Goal: Task Accomplishment & Management: Manage account settings

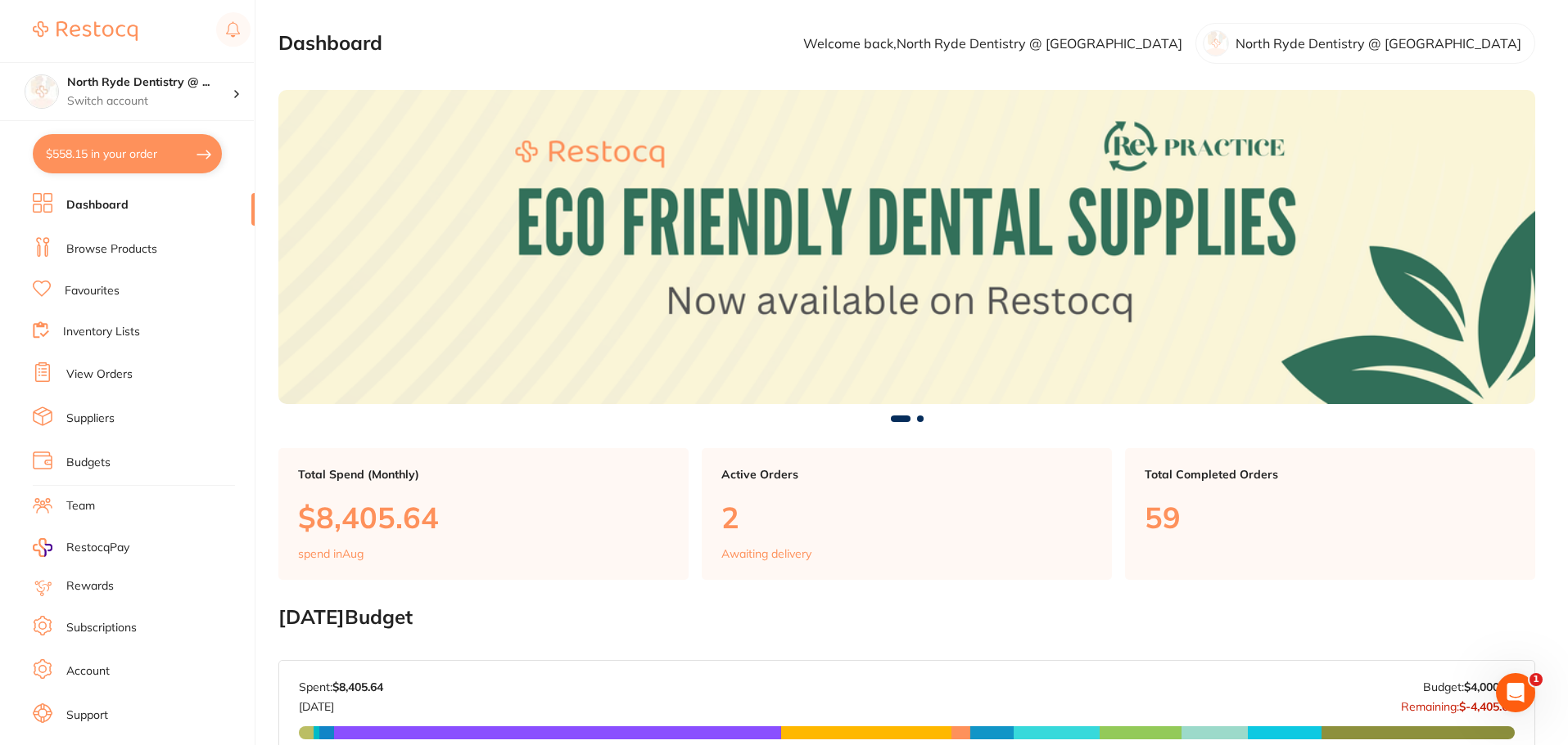
click at [84, 419] on link "Suppliers" at bounding box center [90, 418] width 49 height 16
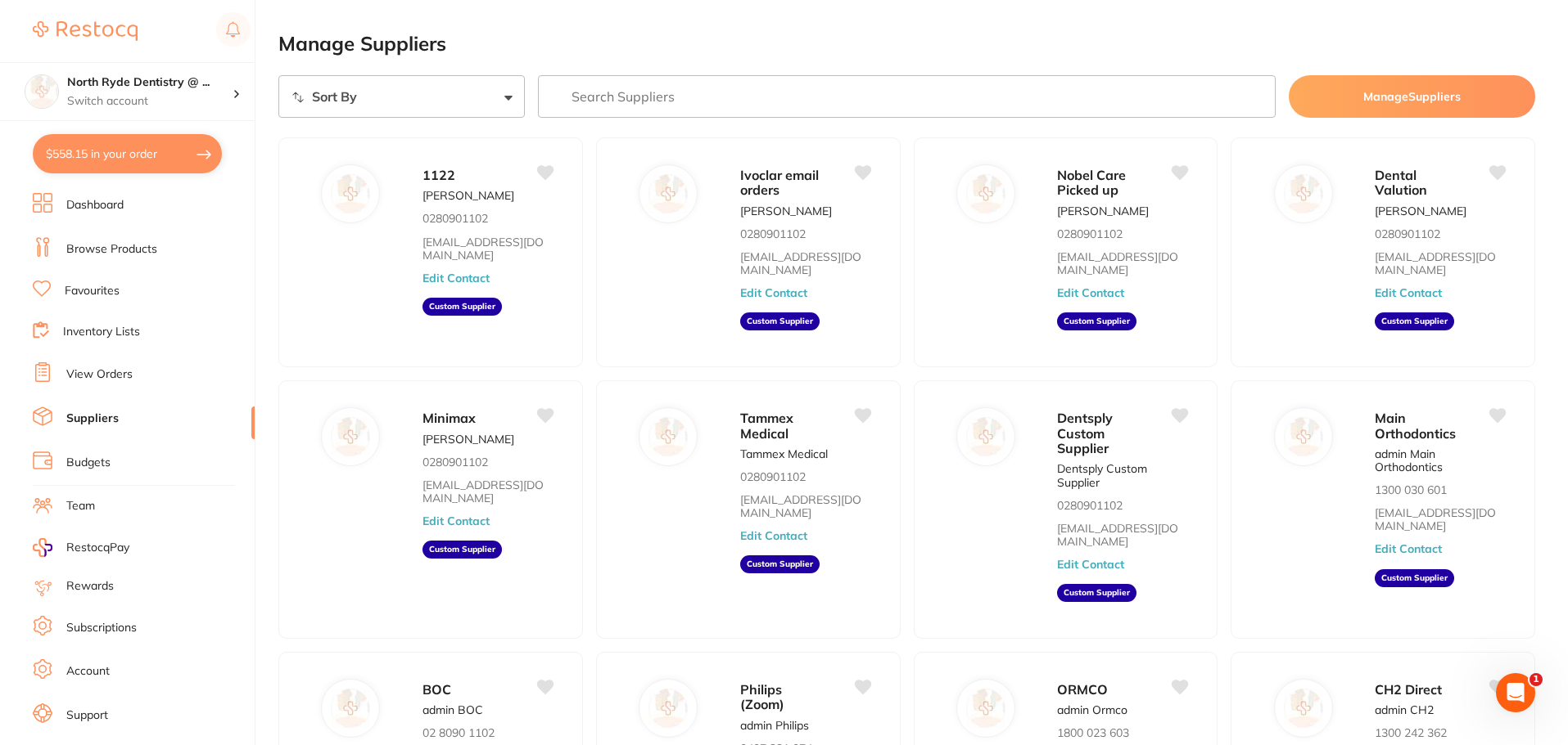
click at [118, 379] on link "View Orders" at bounding box center [98, 374] width 66 height 16
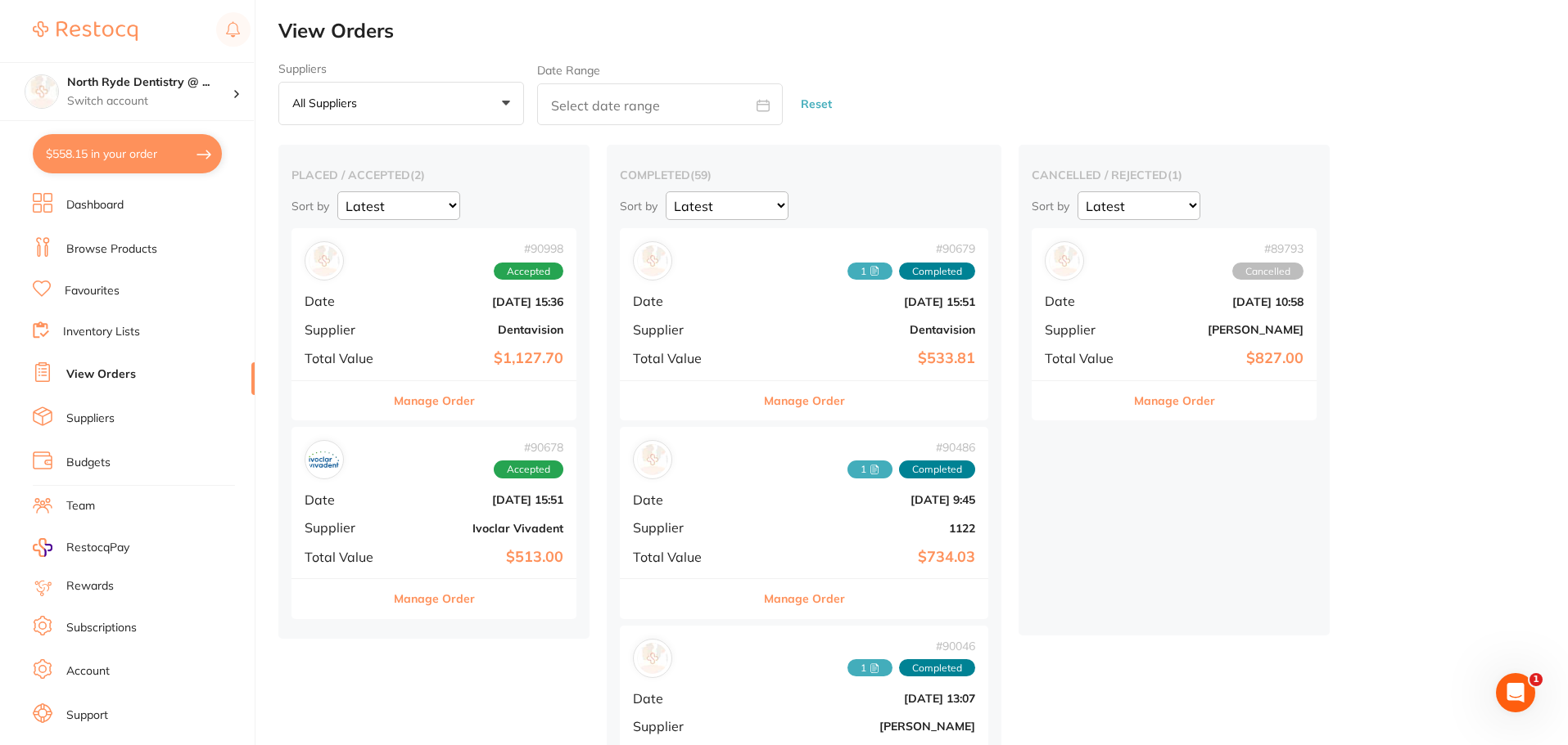
click at [433, 396] on button "Manage Order" at bounding box center [434, 400] width 81 height 39
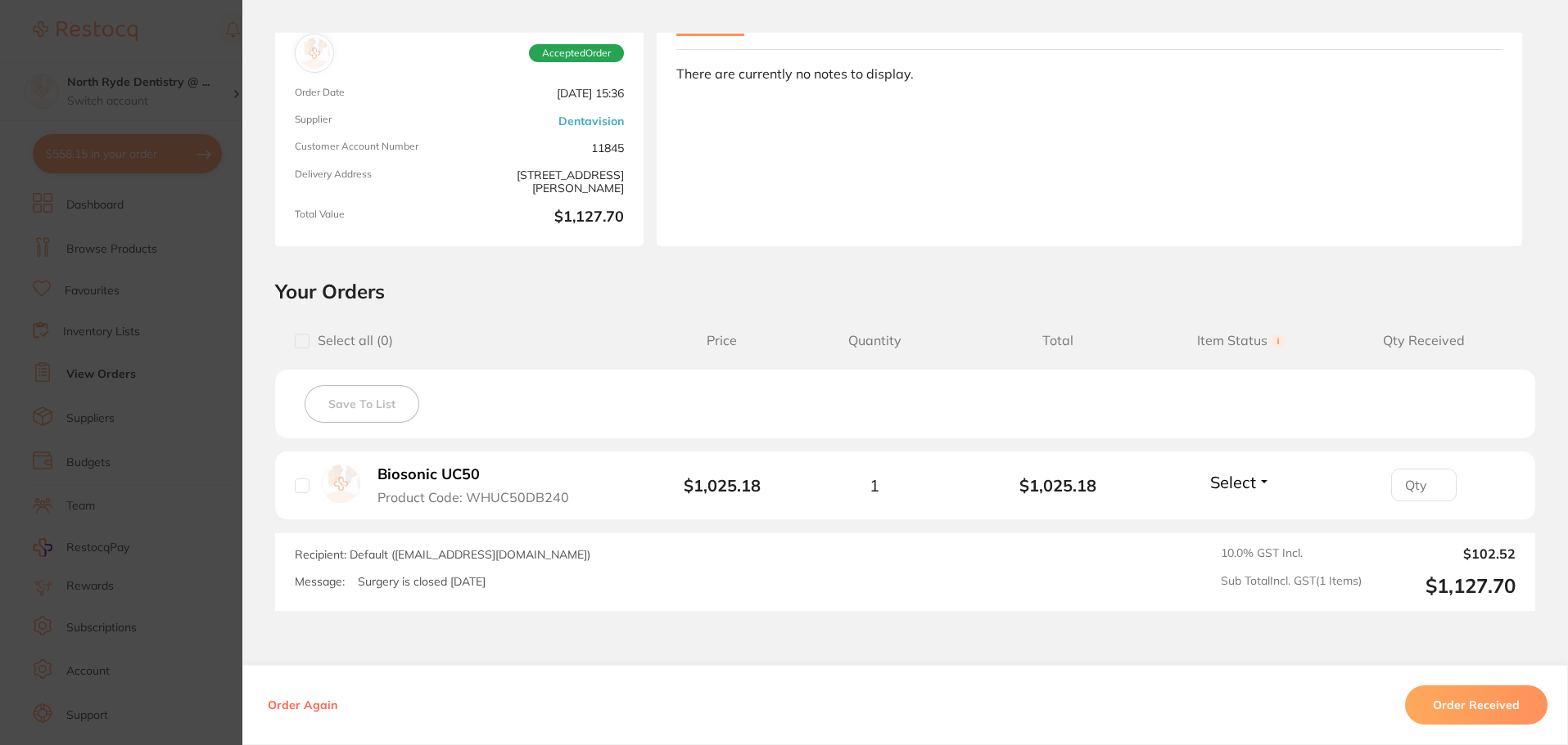
scroll to position [232, 0]
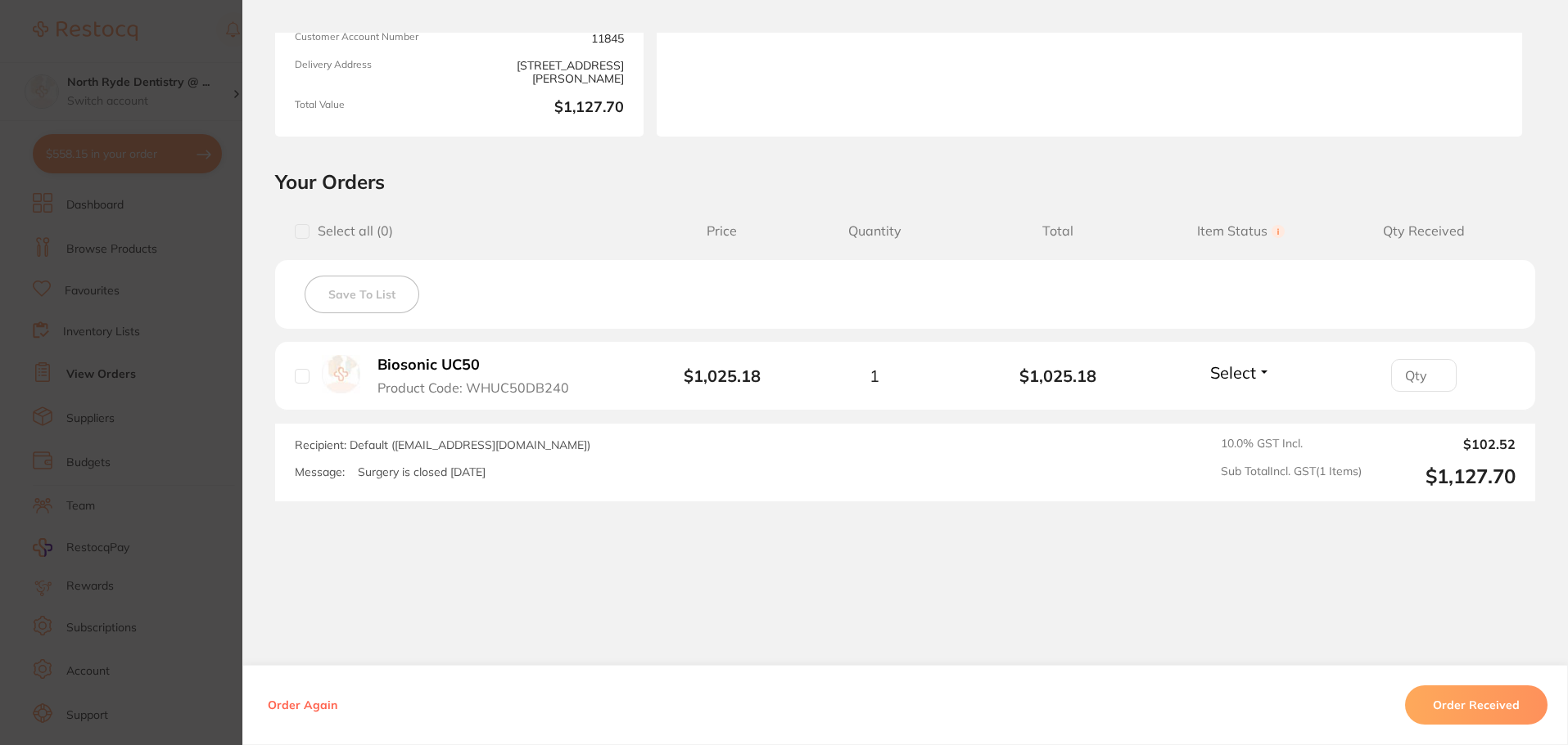
click at [97, 462] on section "Order ID: Restocq- 90998 Order Information Accepted Order Order Date [DATE] 15:…" at bounding box center [784, 372] width 1568 height 745
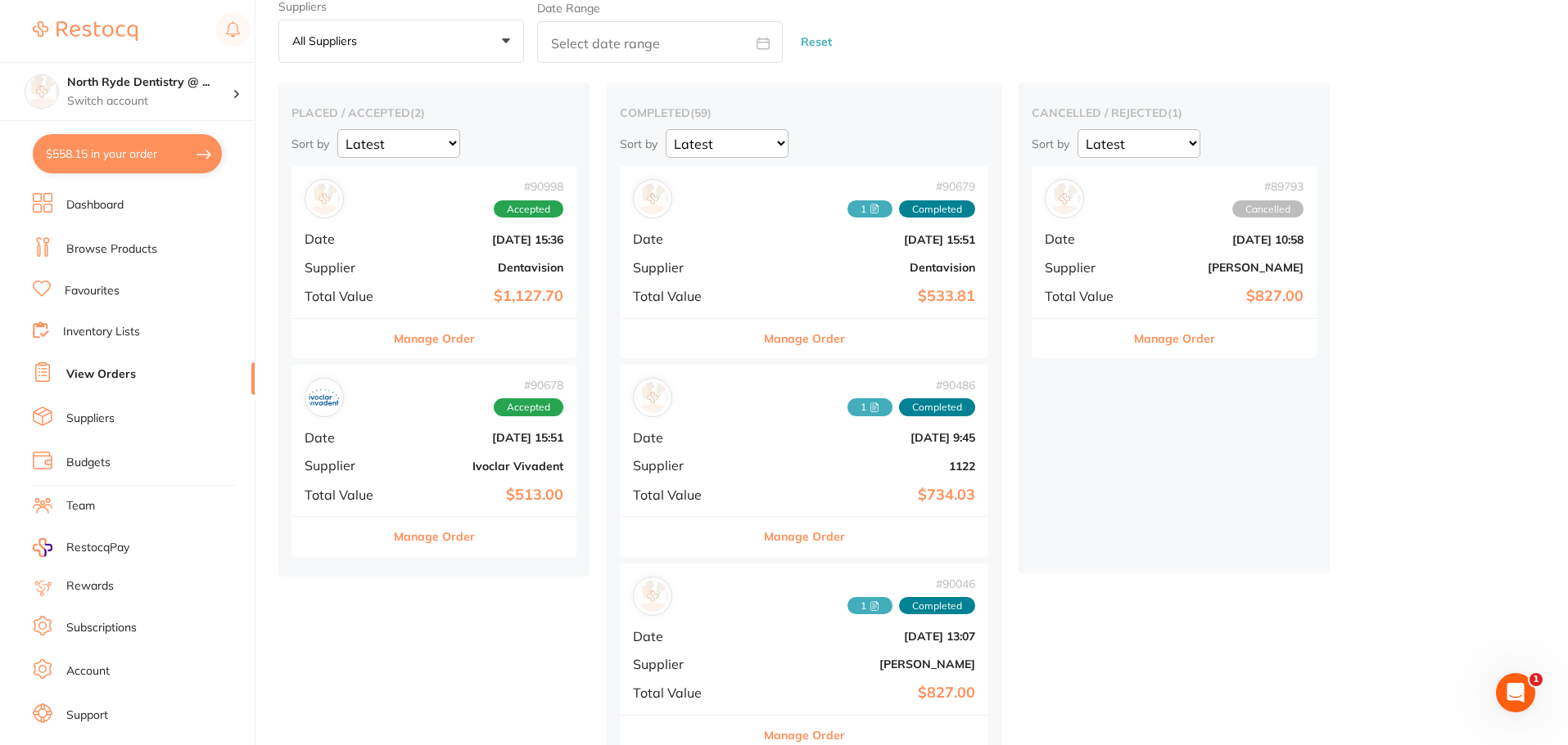
scroll to position [163, 0]
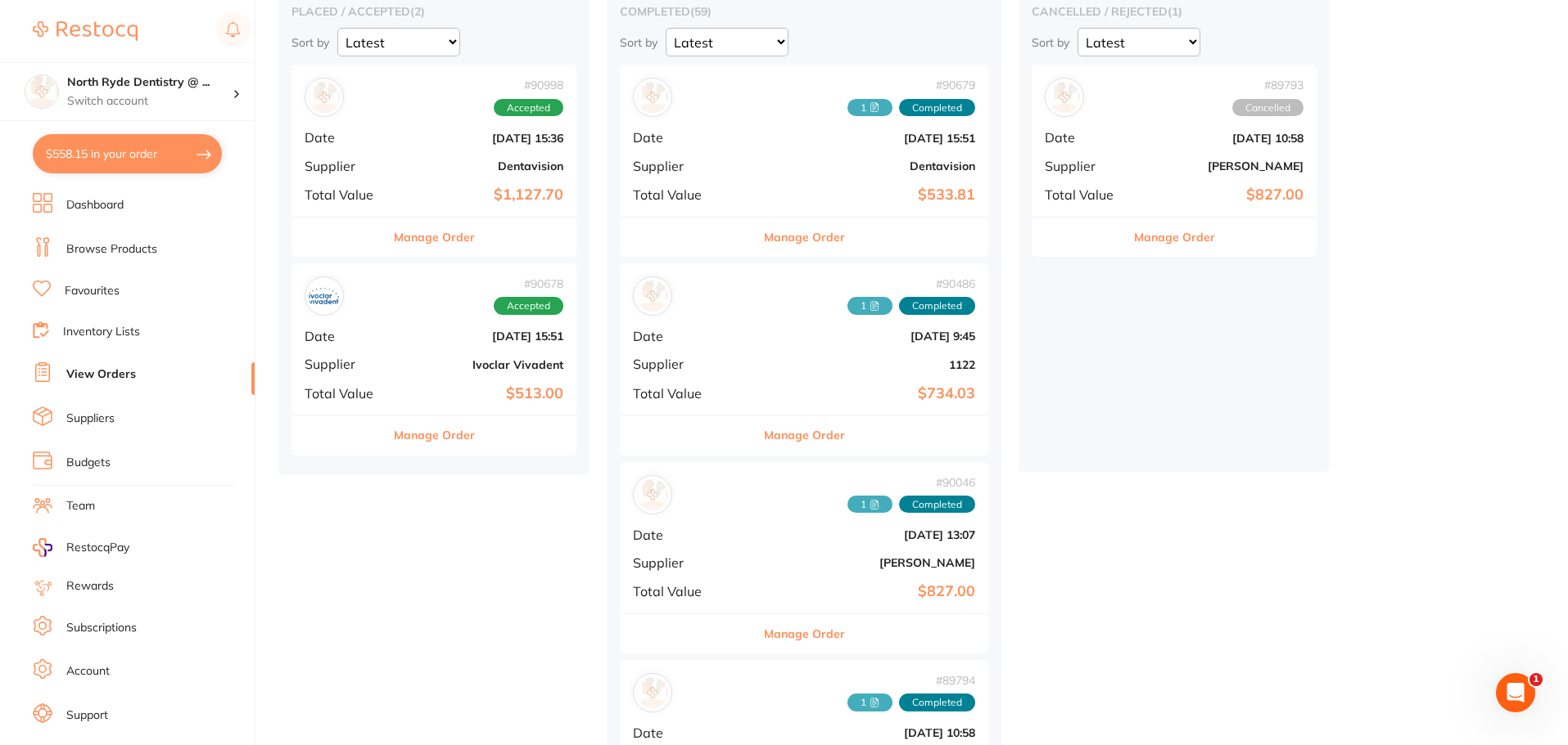
click at [431, 443] on button "Manage Order" at bounding box center [434, 435] width 81 height 39
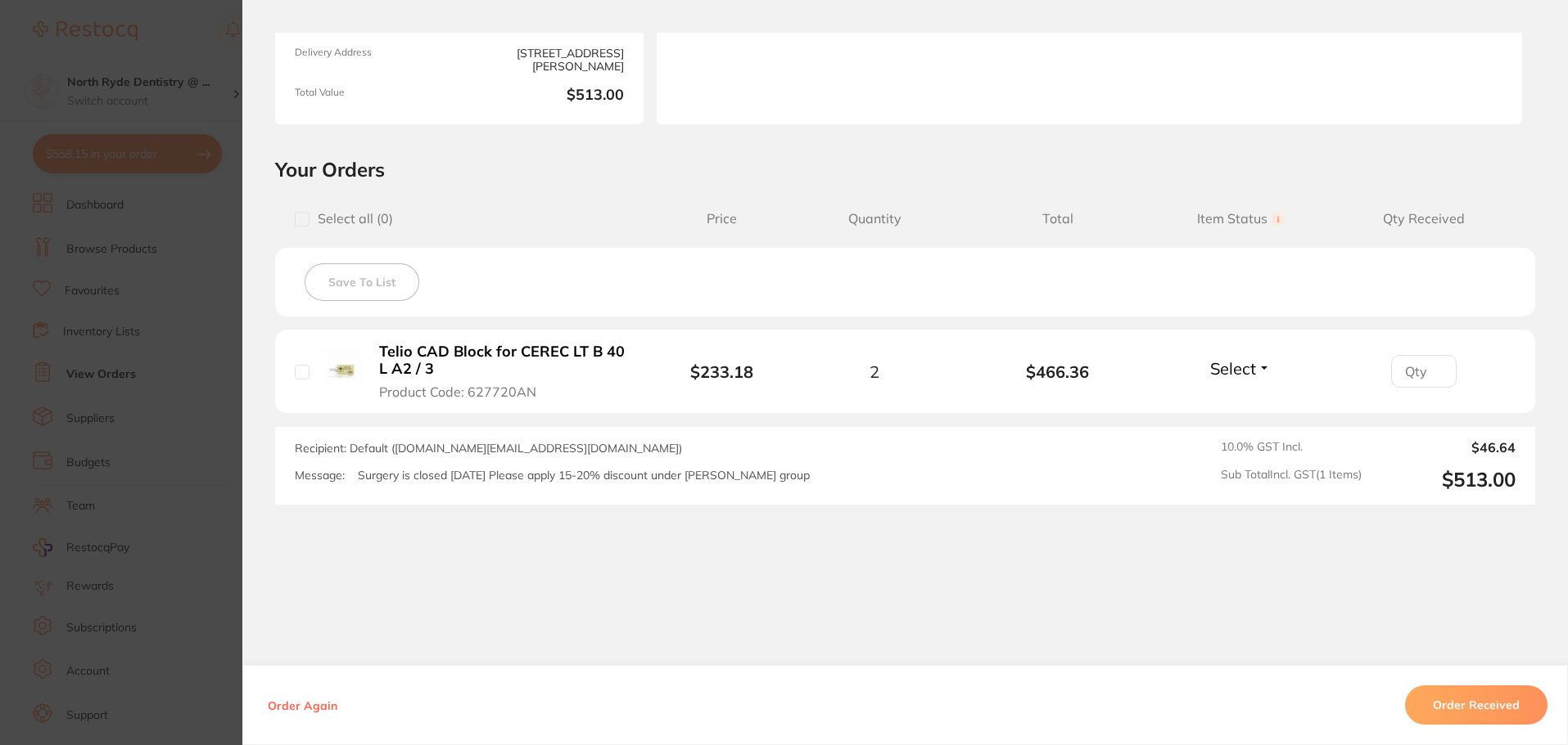
scroll to position [245, 0]
click at [289, 378] on li "Telio CAD Block for CEREC LT B 40 L A2 / 3 Product Code: 627720AN $233.18 2 $46…" at bounding box center [905, 371] width 1259 height 84
click at [294, 373] on input "checkbox" at bounding box center [301, 371] width 14 height 14
checkbox input "true"
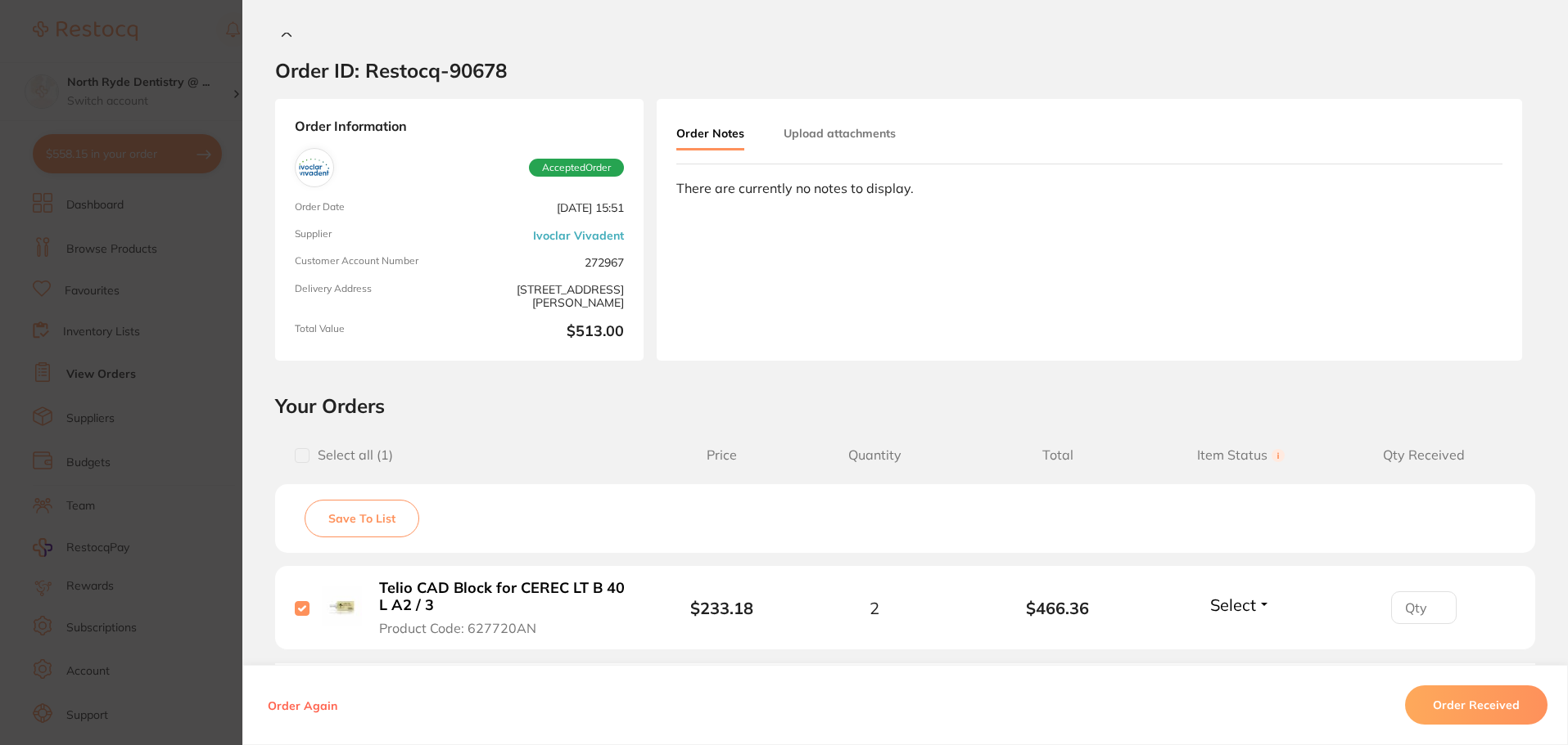
scroll to position [0, 0]
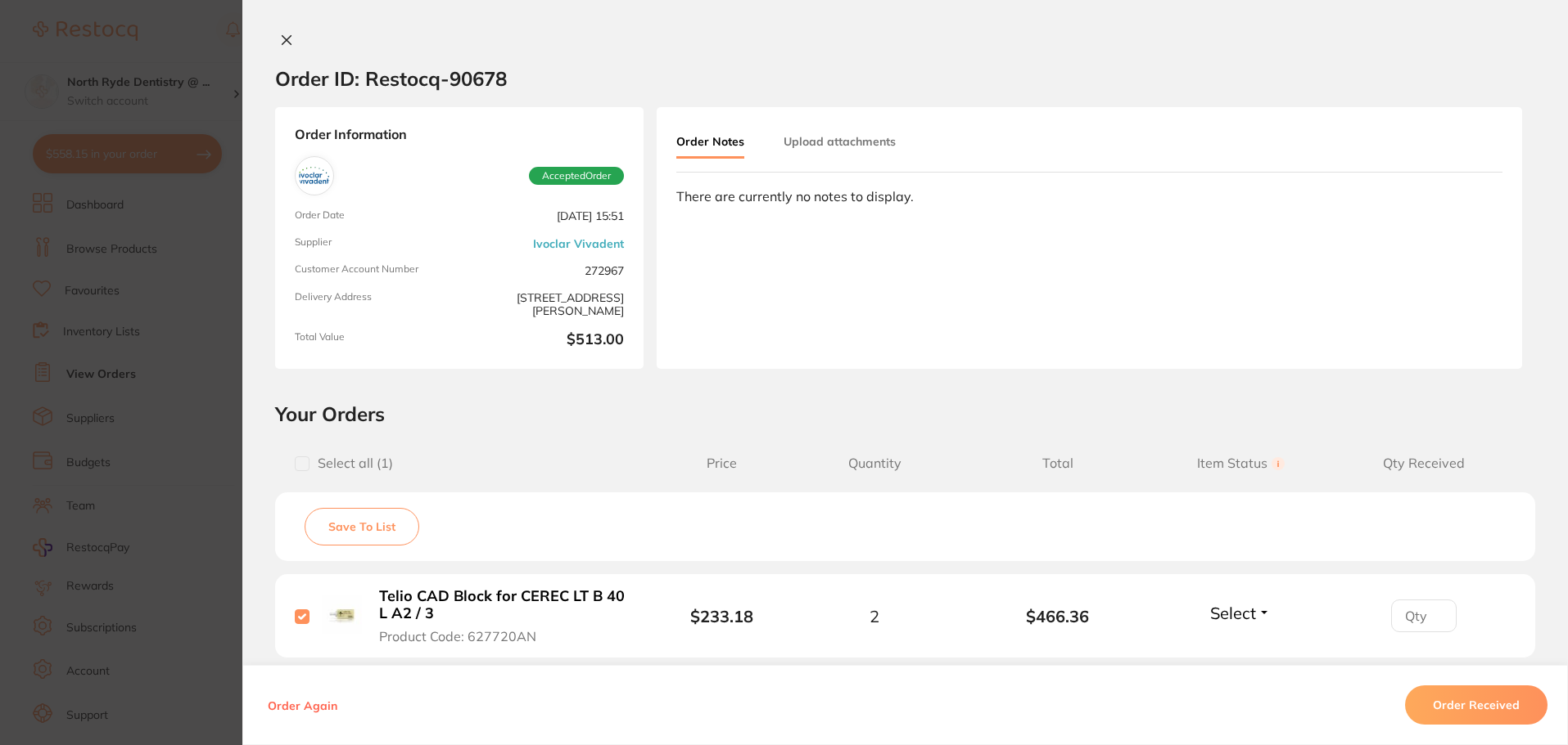
click at [840, 142] on button "Upload attachments" at bounding box center [839, 141] width 112 height 30
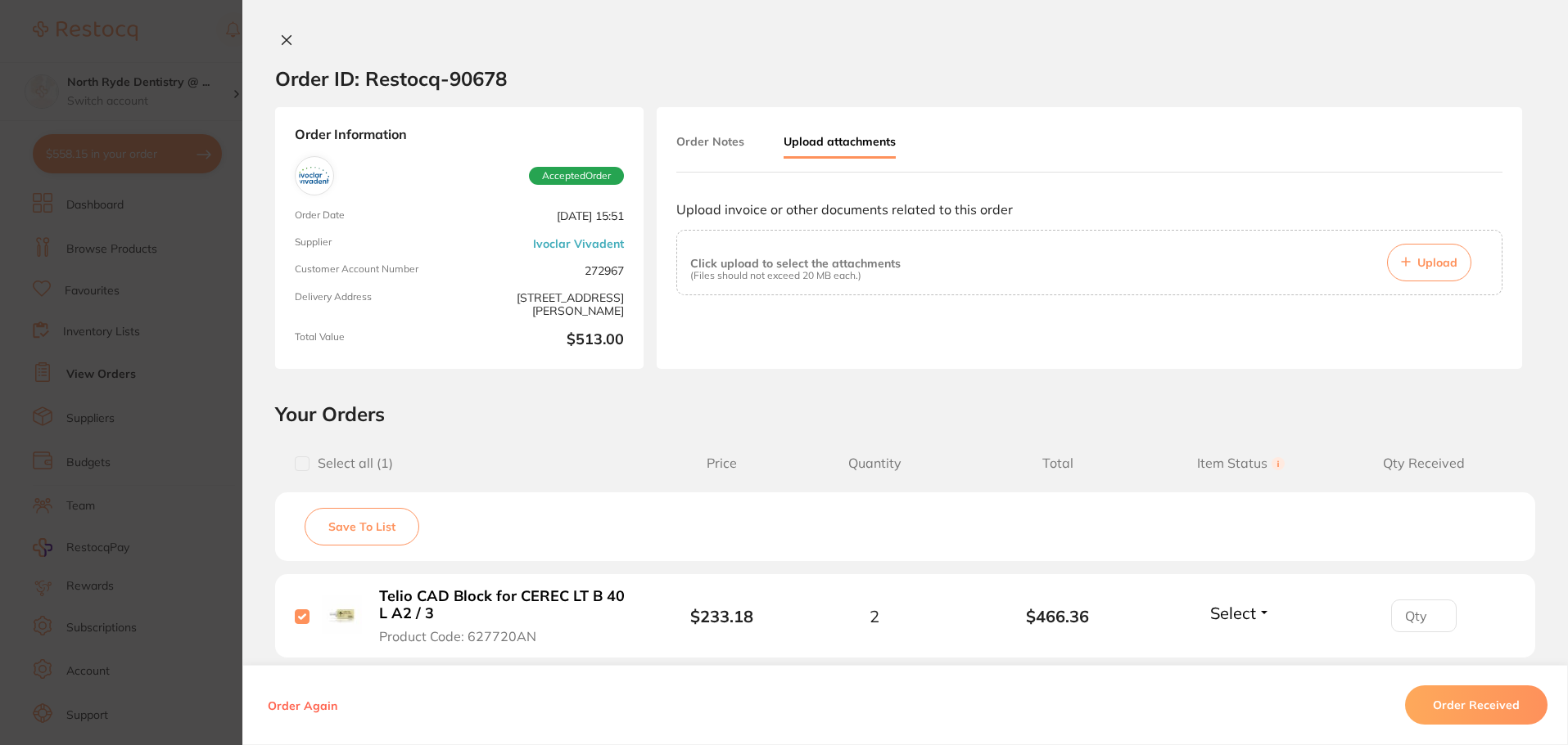
click at [1421, 260] on span "Upload" at bounding box center [1437, 262] width 40 height 14
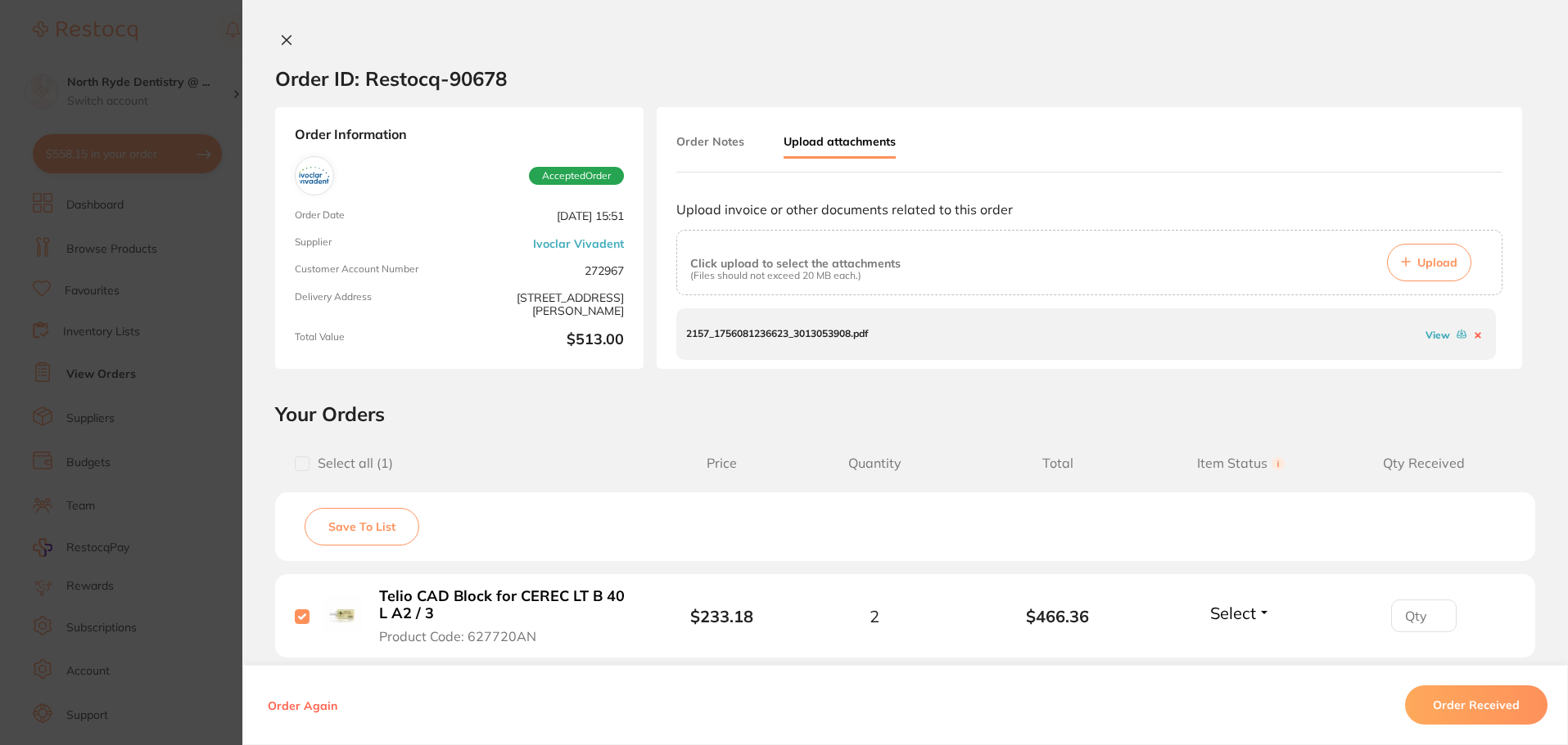
click at [1476, 705] on button "Order Received" at bounding box center [1475, 705] width 142 height 39
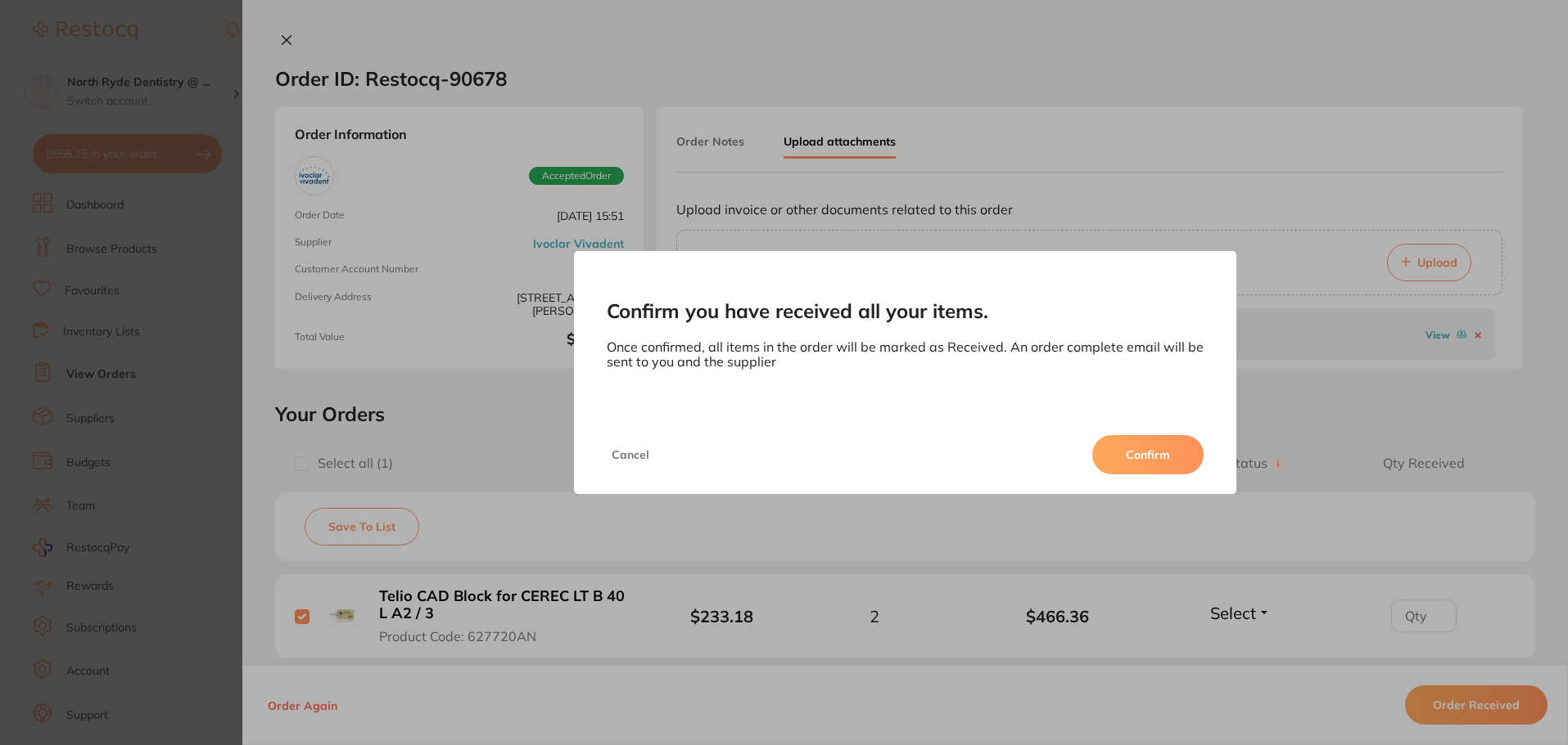
click at [1134, 462] on button "Confirm" at bounding box center [1148, 455] width 112 height 39
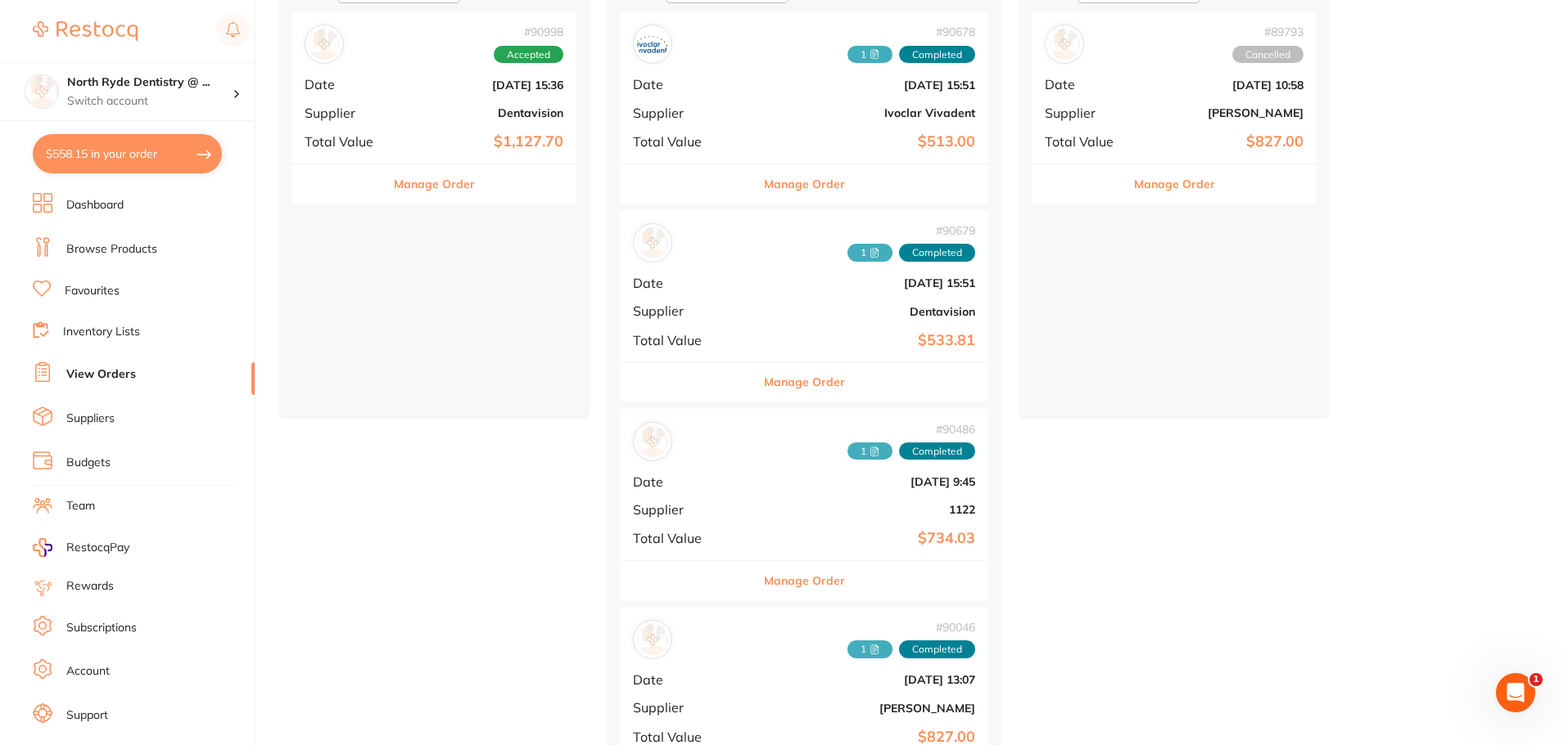
scroll to position [328, 0]
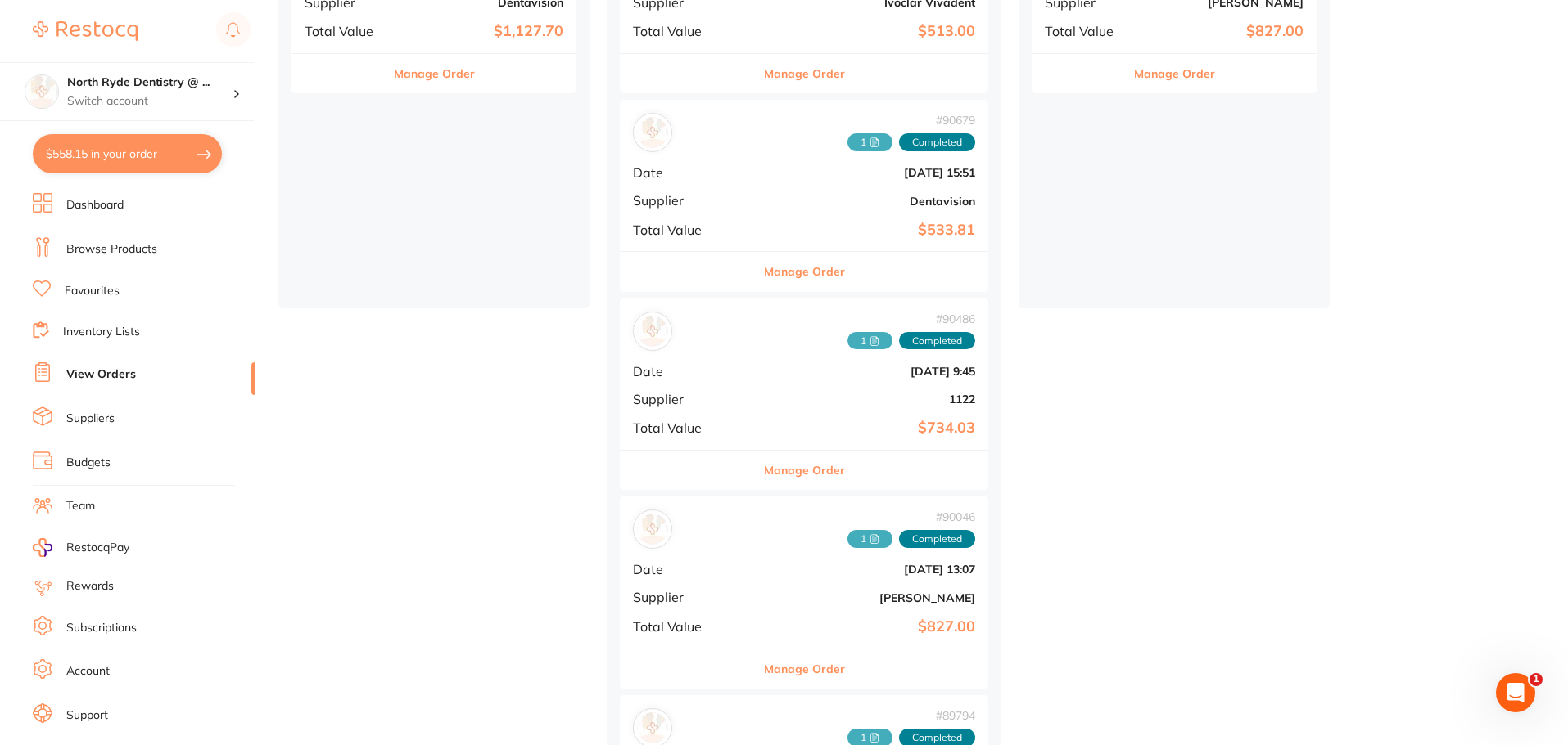
click at [784, 465] on button "Manage Order" at bounding box center [804, 470] width 81 height 39
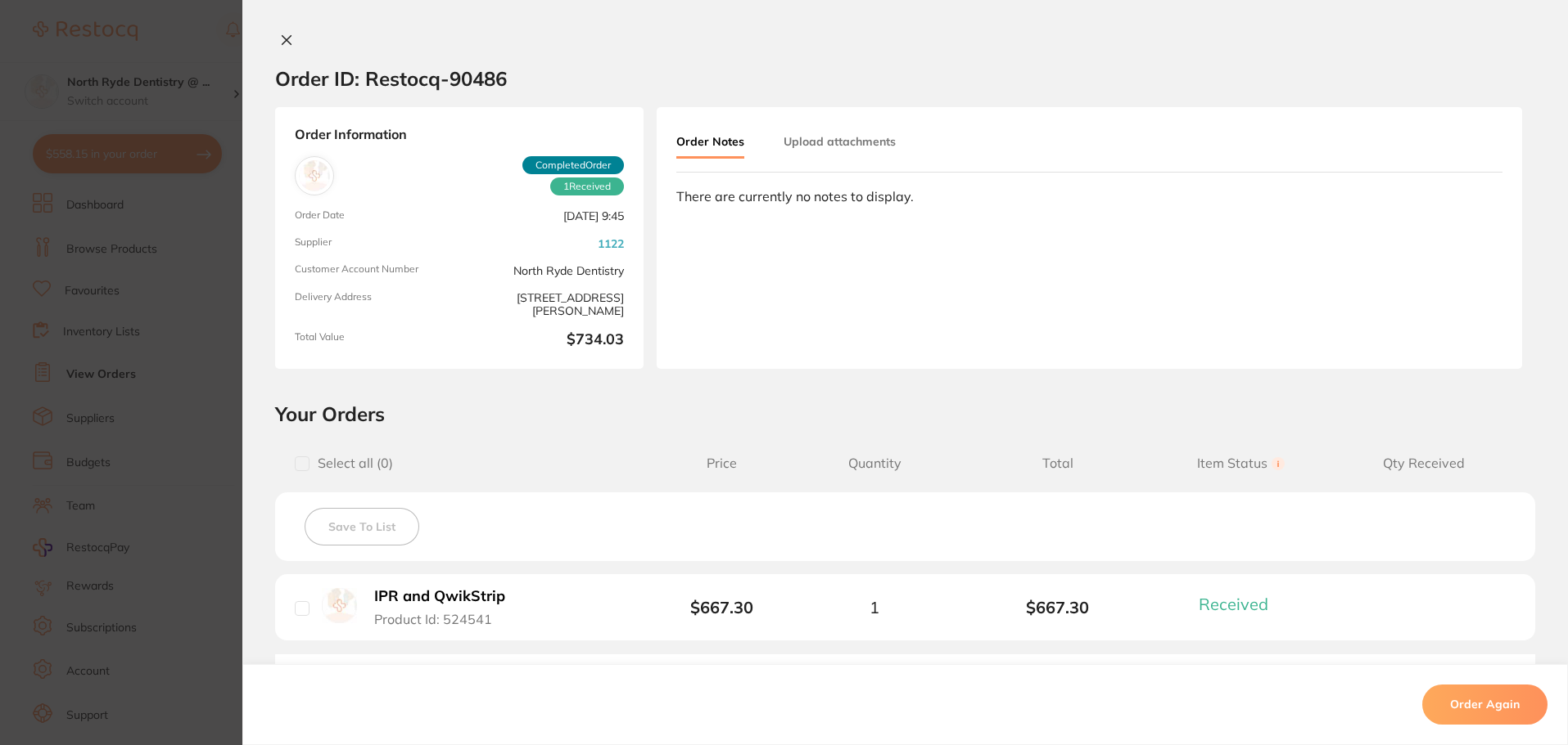
click at [850, 141] on button "Upload attachments" at bounding box center [839, 141] width 112 height 30
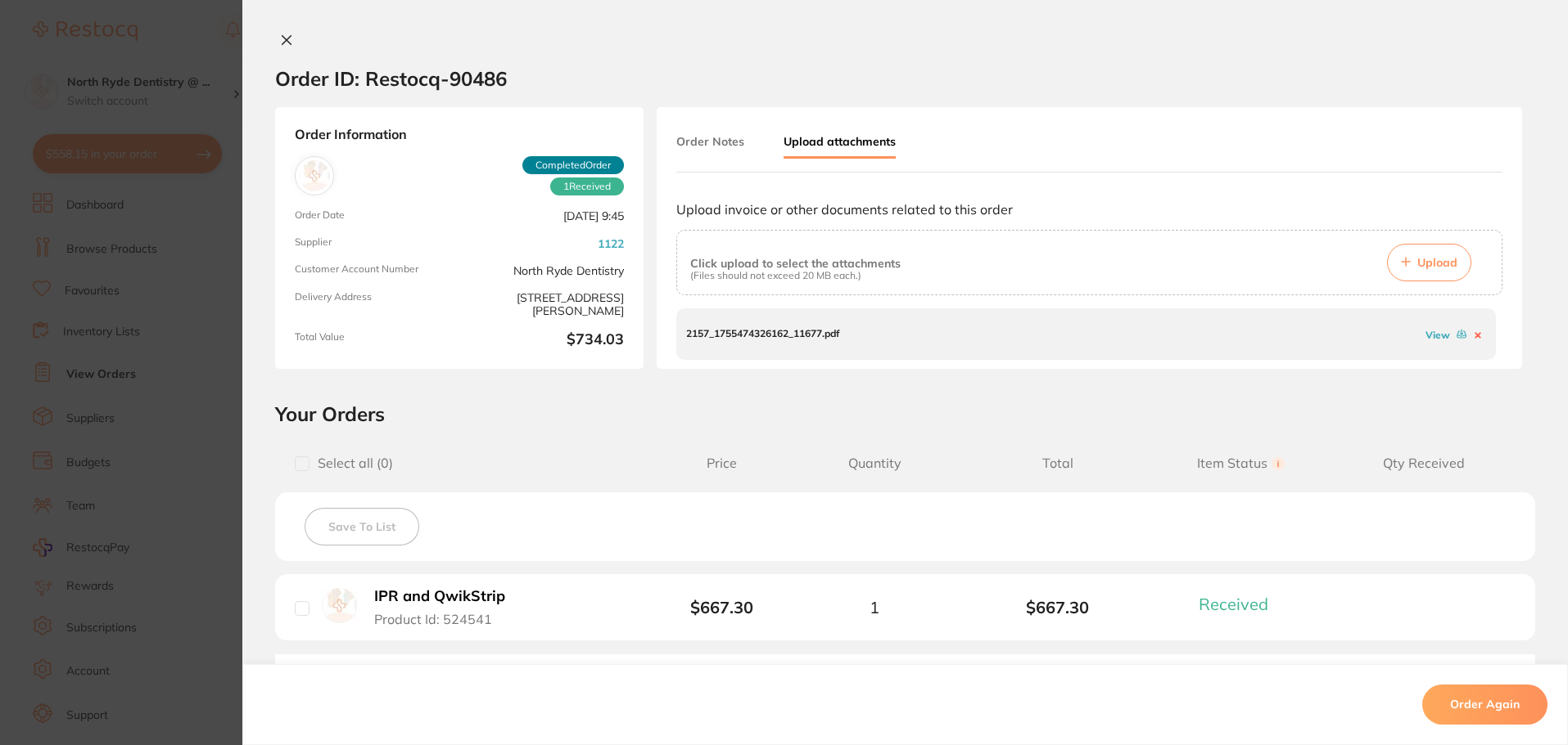
click at [1442, 268] on span "Upload" at bounding box center [1437, 262] width 40 height 14
